Goal: Navigation & Orientation: Find specific page/section

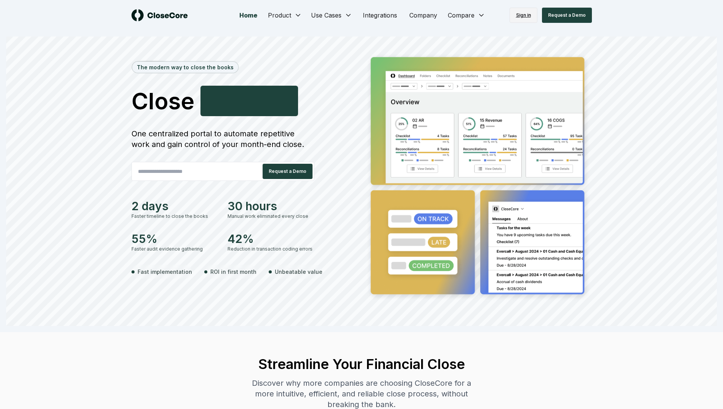
click at [528, 18] on link "Sign in" at bounding box center [523, 15] width 28 height 15
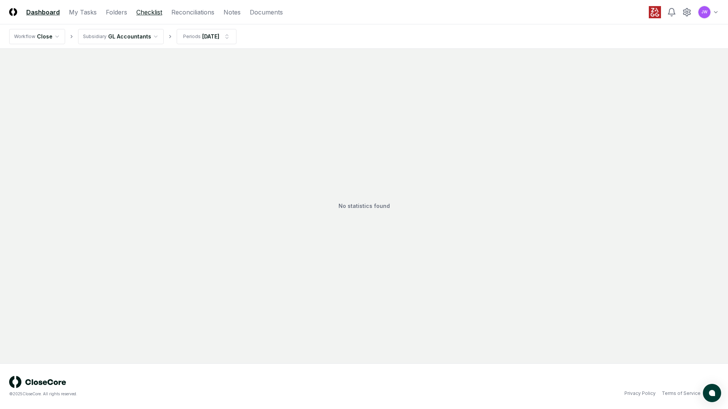
click at [144, 13] on link "Checklist" at bounding box center [149, 12] width 26 height 9
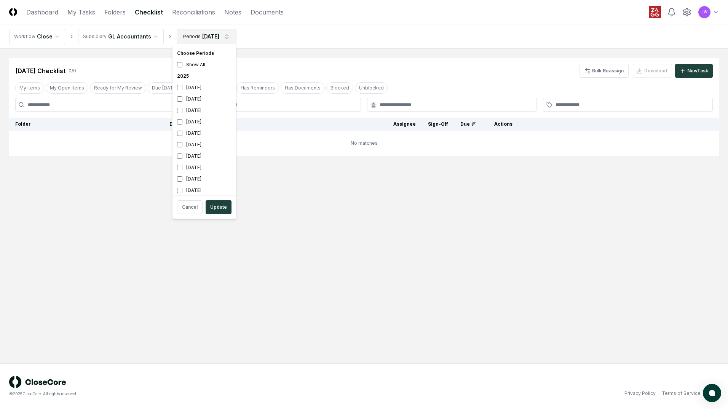
click at [227, 39] on html "CloseCore Dashboard My Tasks Folders Checklist Reconciliations Notes Documents …" at bounding box center [364, 204] width 728 height 409
click at [393, 248] on html "CloseCore Dashboard My Tasks Folders Checklist Reconciliations Notes Documents …" at bounding box center [364, 204] width 728 height 409
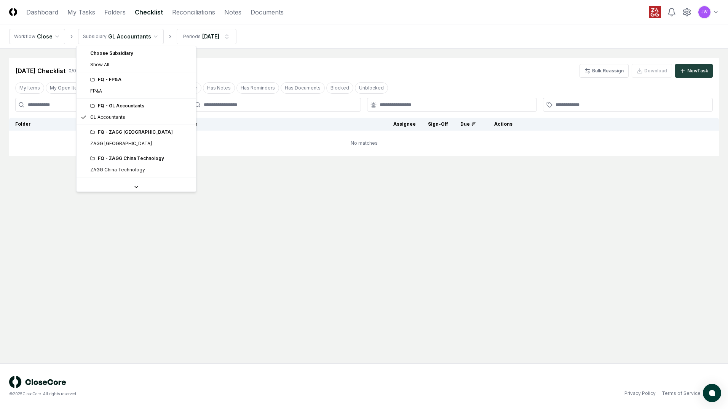
click at [150, 34] on html "CloseCore Dashboard My Tasks Folders Checklist Reconciliations Notes Documents …" at bounding box center [364, 204] width 728 height 409
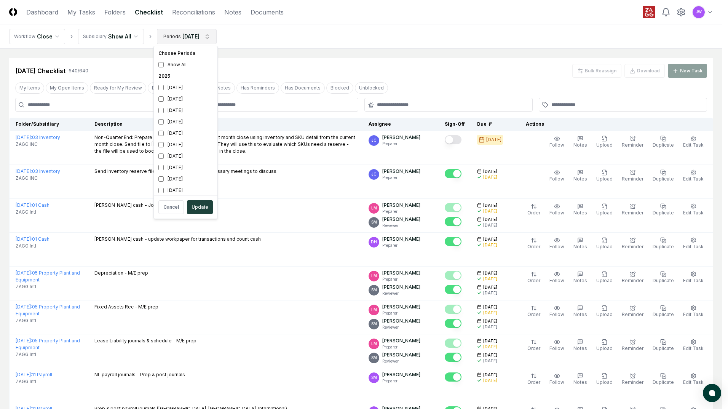
click at [197, 208] on button "Update" at bounding box center [200, 207] width 26 height 14
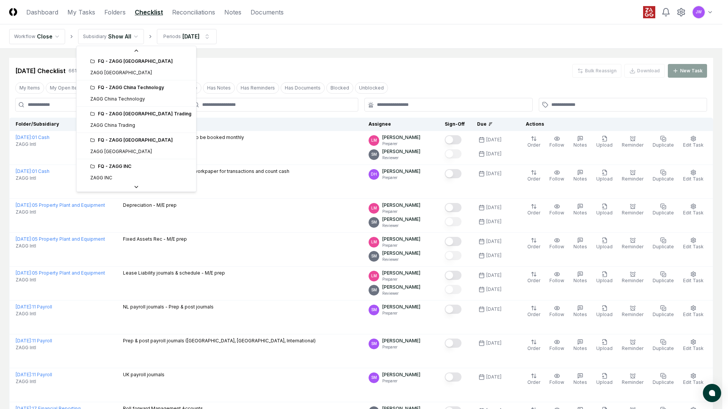
scroll to position [103, 0]
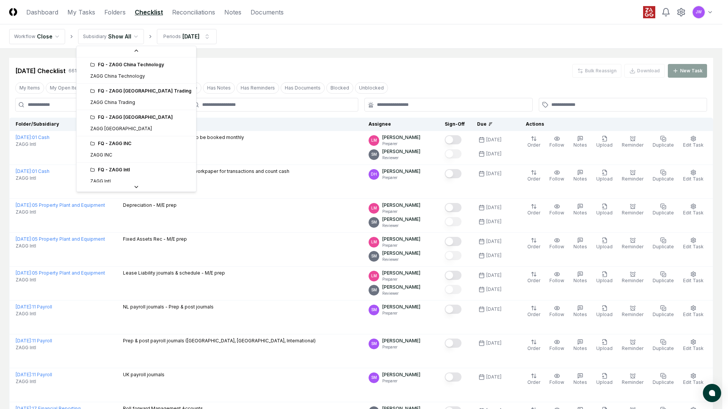
click at [93, 146] on icon at bounding box center [92, 143] width 5 height 5
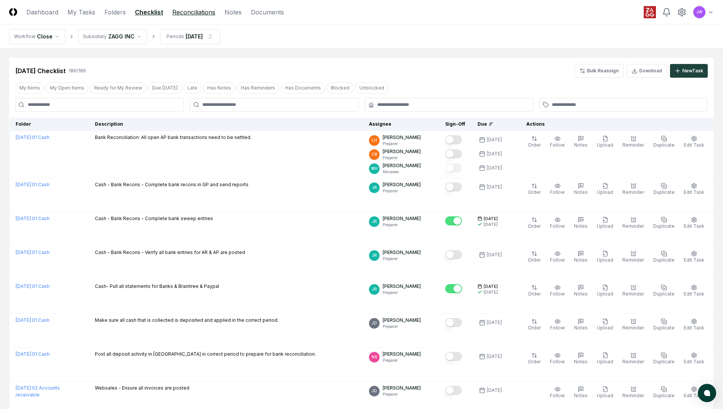
click at [197, 16] on link "Reconciliations" at bounding box center [193, 12] width 43 height 9
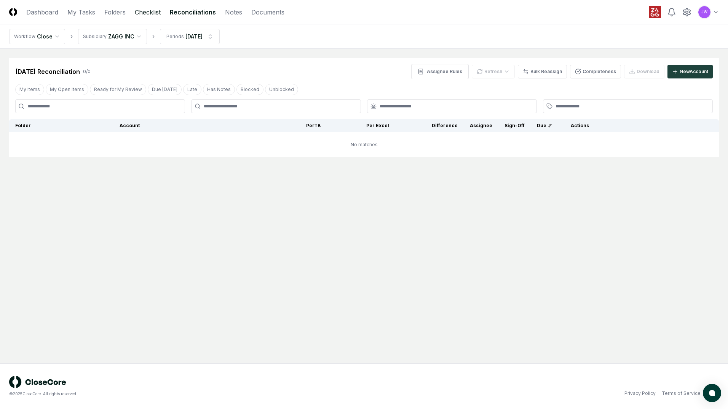
click at [139, 16] on link "Checklist" at bounding box center [148, 12] width 26 height 9
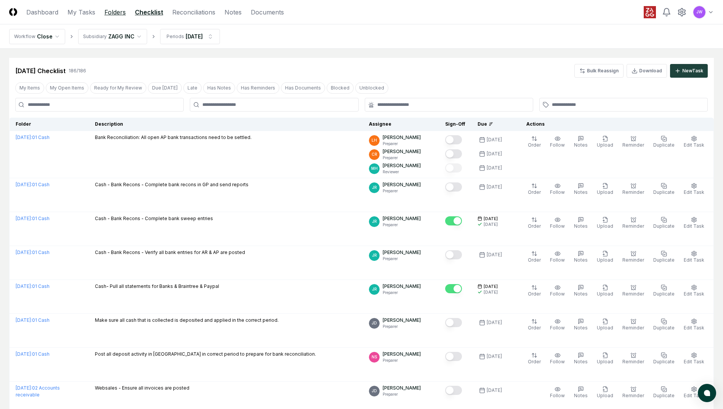
click at [118, 11] on link "Folders" at bounding box center [114, 12] width 21 height 9
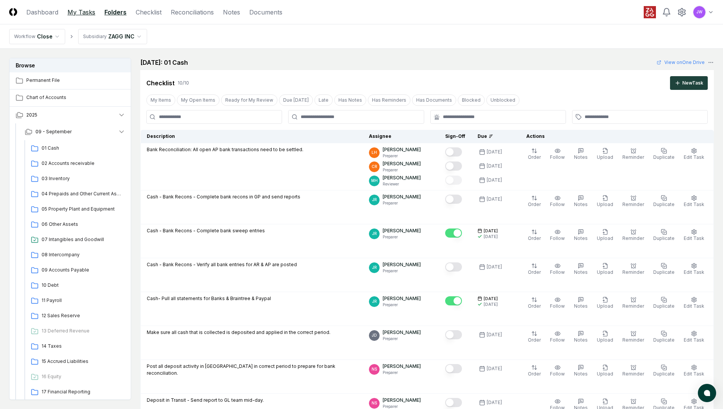
click at [86, 16] on link "My Tasks" at bounding box center [81, 12] width 28 height 9
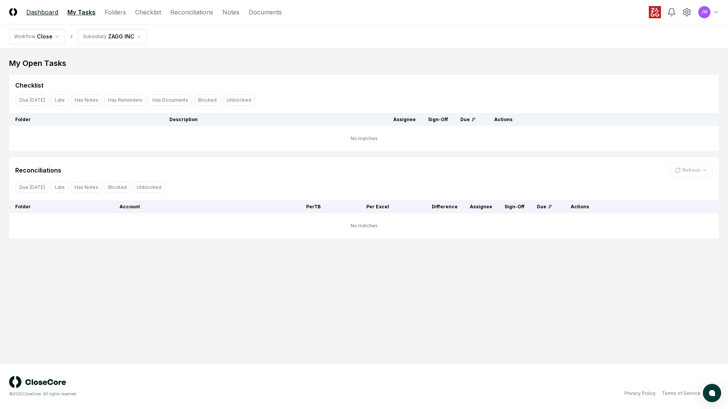
click at [45, 14] on link "Dashboard" at bounding box center [42, 12] width 32 height 9
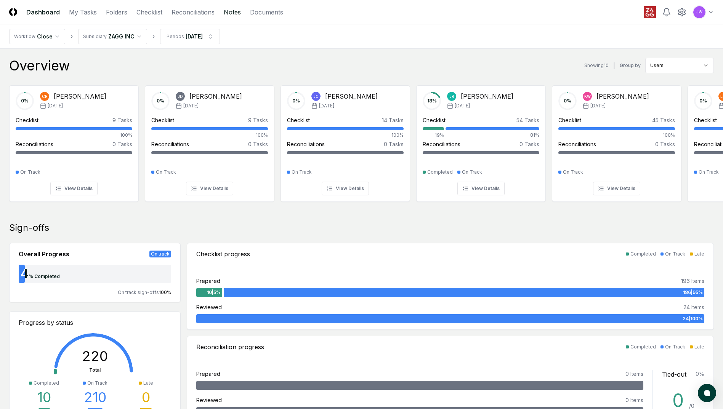
click at [233, 10] on link "Notes" at bounding box center [232, 12] width 17 height 9
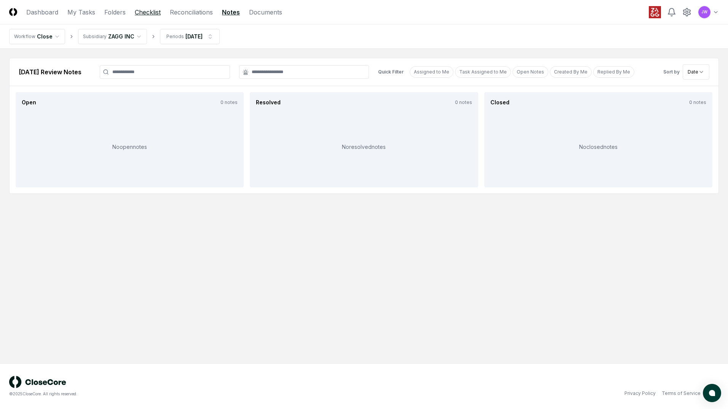
click at [146, 15] on link "Checklist" at bounding box center [148, 12] width 26 height 9
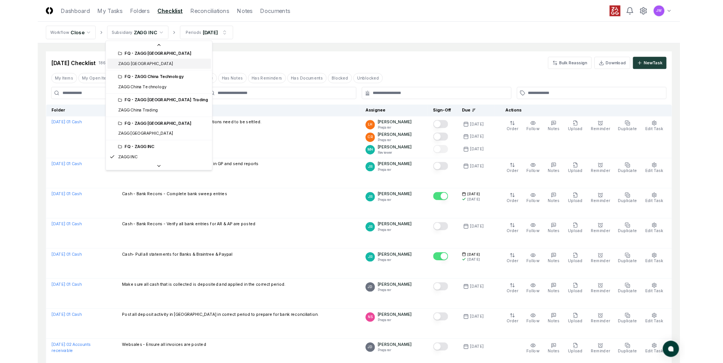
scroll to position [70, 0]
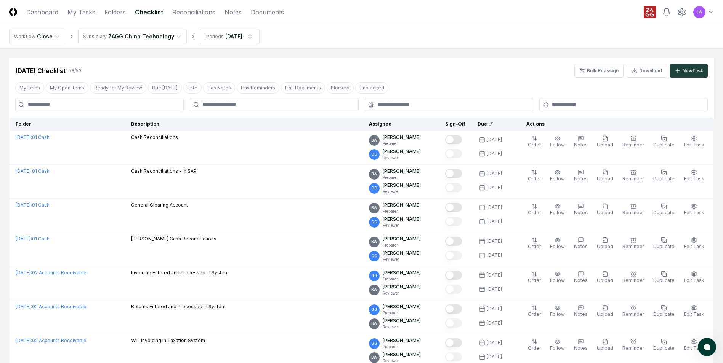
click at [12, 10] on img at bounding box center [13, 12] width 8 height 8
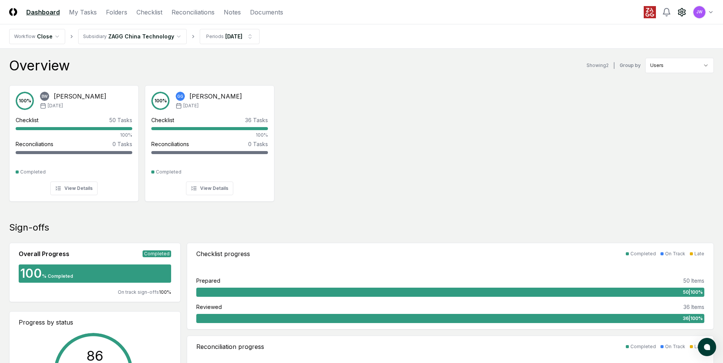
click at [677, 15] on icon at bounding box center [681, 12] width 9 height 9
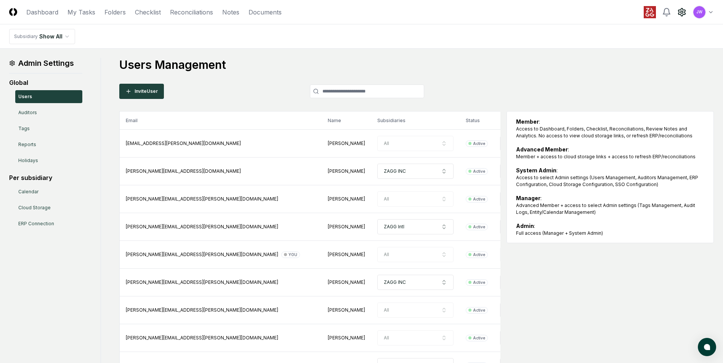
click at [487, 70] on h1 "Users Management" at bounding box center [416, 65] width 594 height 14
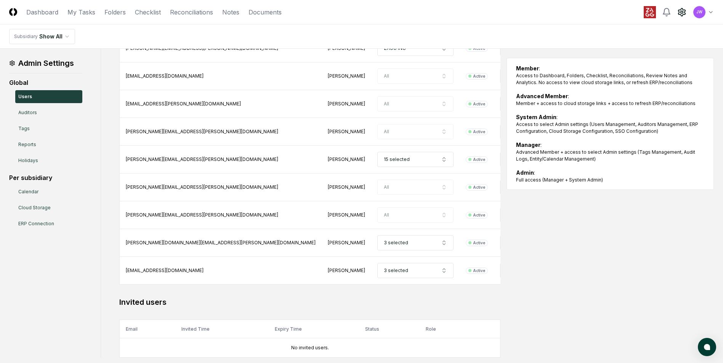
scroll to position [501, 0]
